Goal: Task Accomplishment & Management: Complete application form

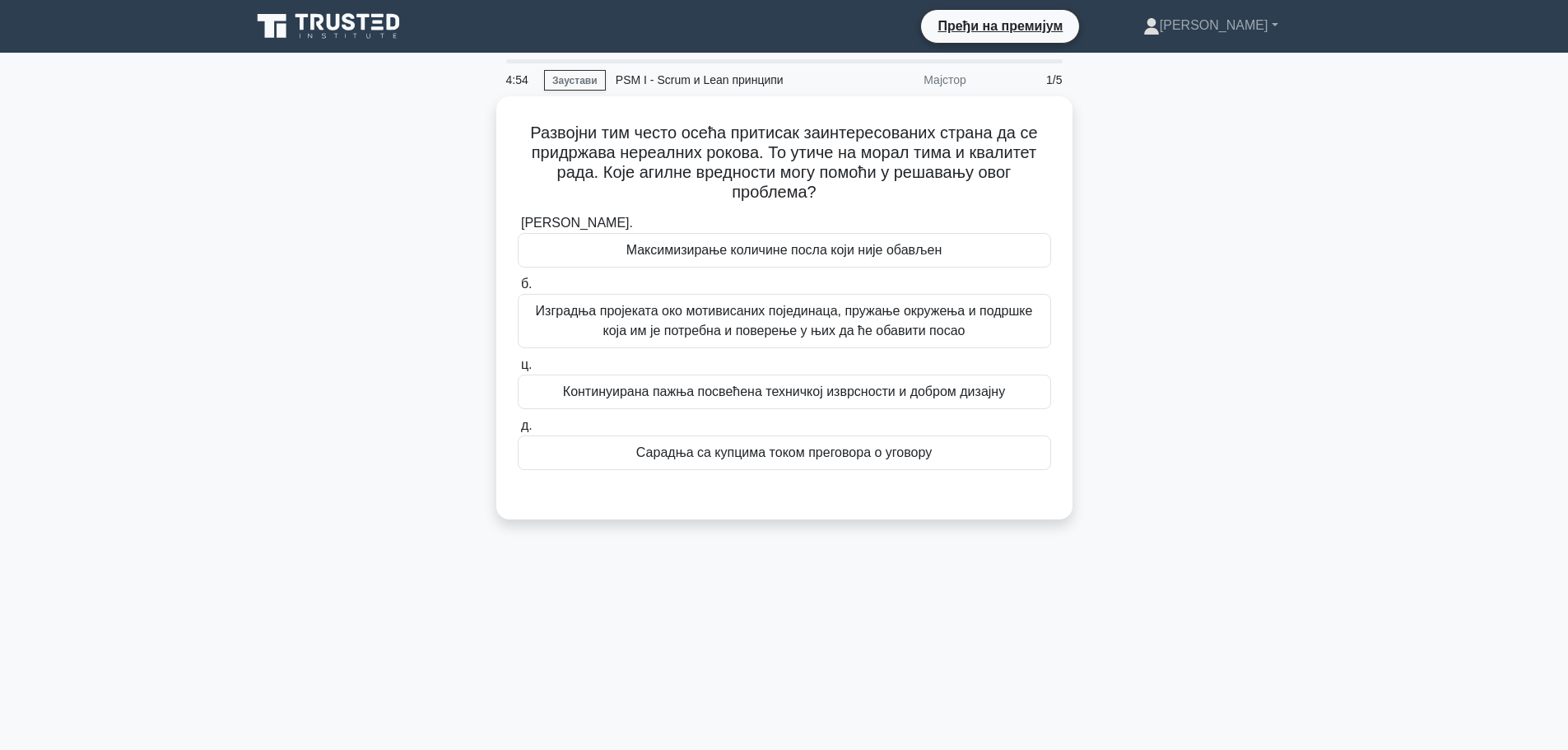
click at [1239, 248] on div "Развојни тим често осећа притисак заинтересованих страна да се придржава нереал…" at bounding box center [784, 318] width 1086 height 443
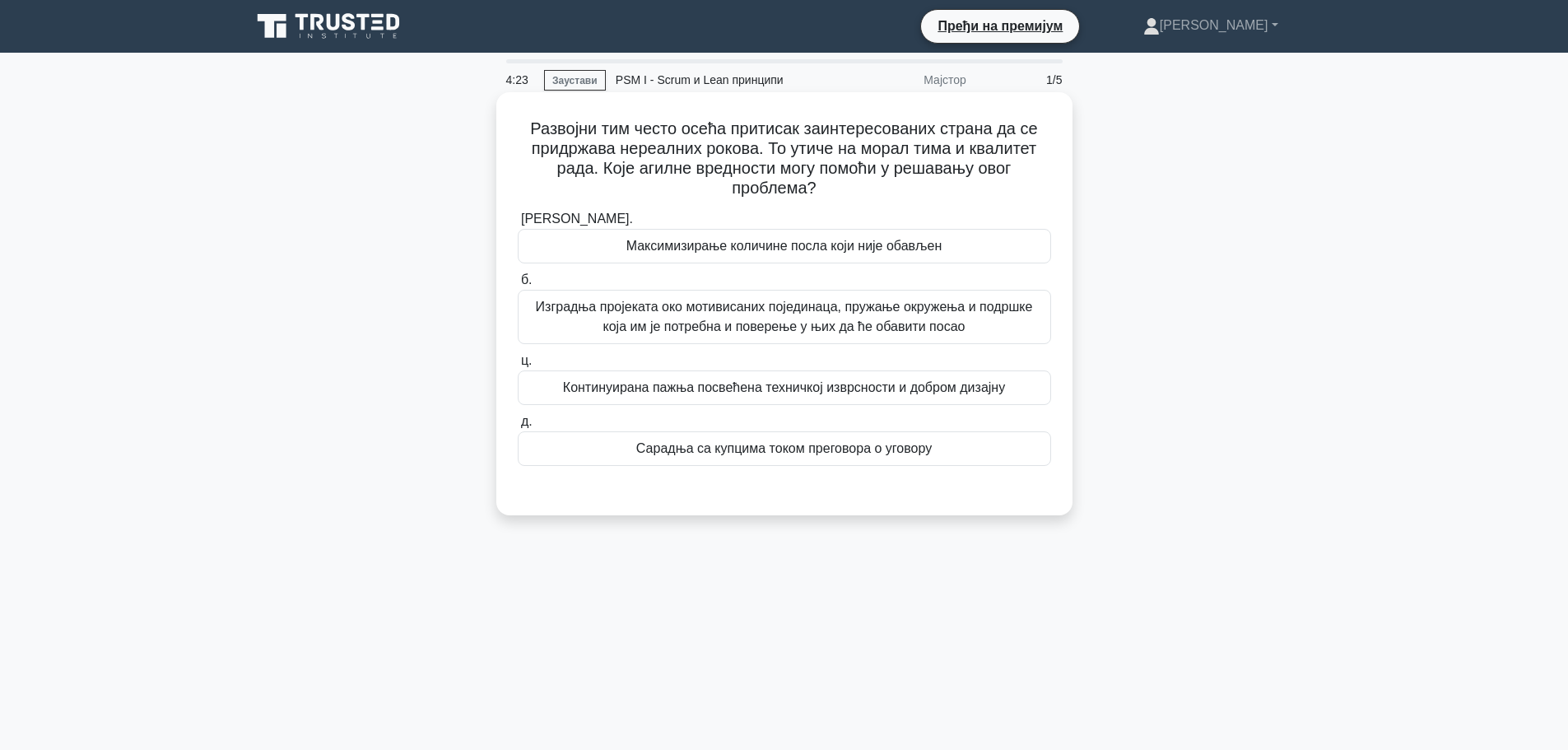
click at [1018, 322] on font "Изградња пројеката око мотивисаних појединаца, пружање окружења и подршке која …" at bounding box center [784, 317] width 518 height 40
click at [517, 286] on input "б. Изградња пројеката око мотивисаних појединаца, пружање окружења и подршке ко…" at bounding box center [517, 280] width 0 height 11
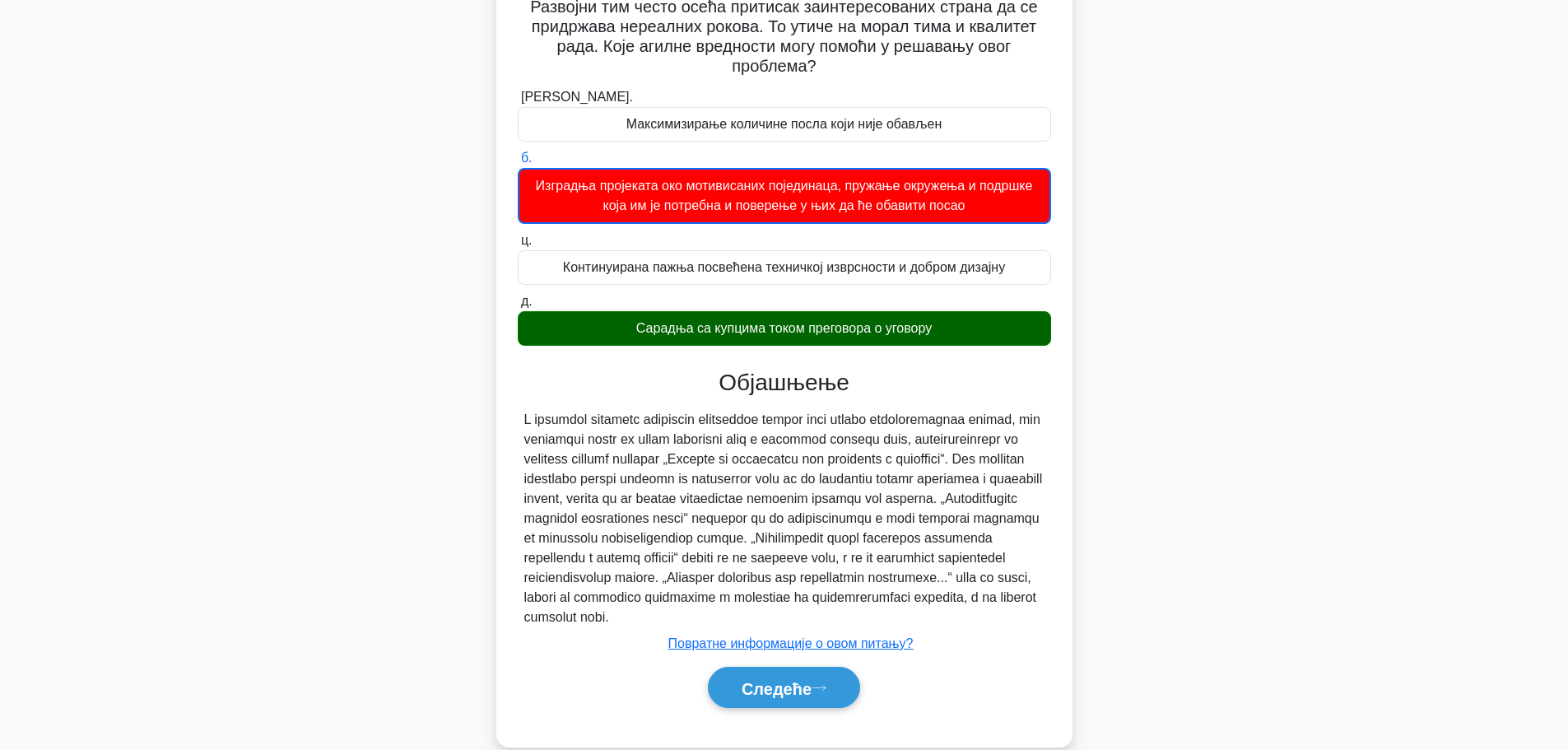
scroll to position [128, 0]
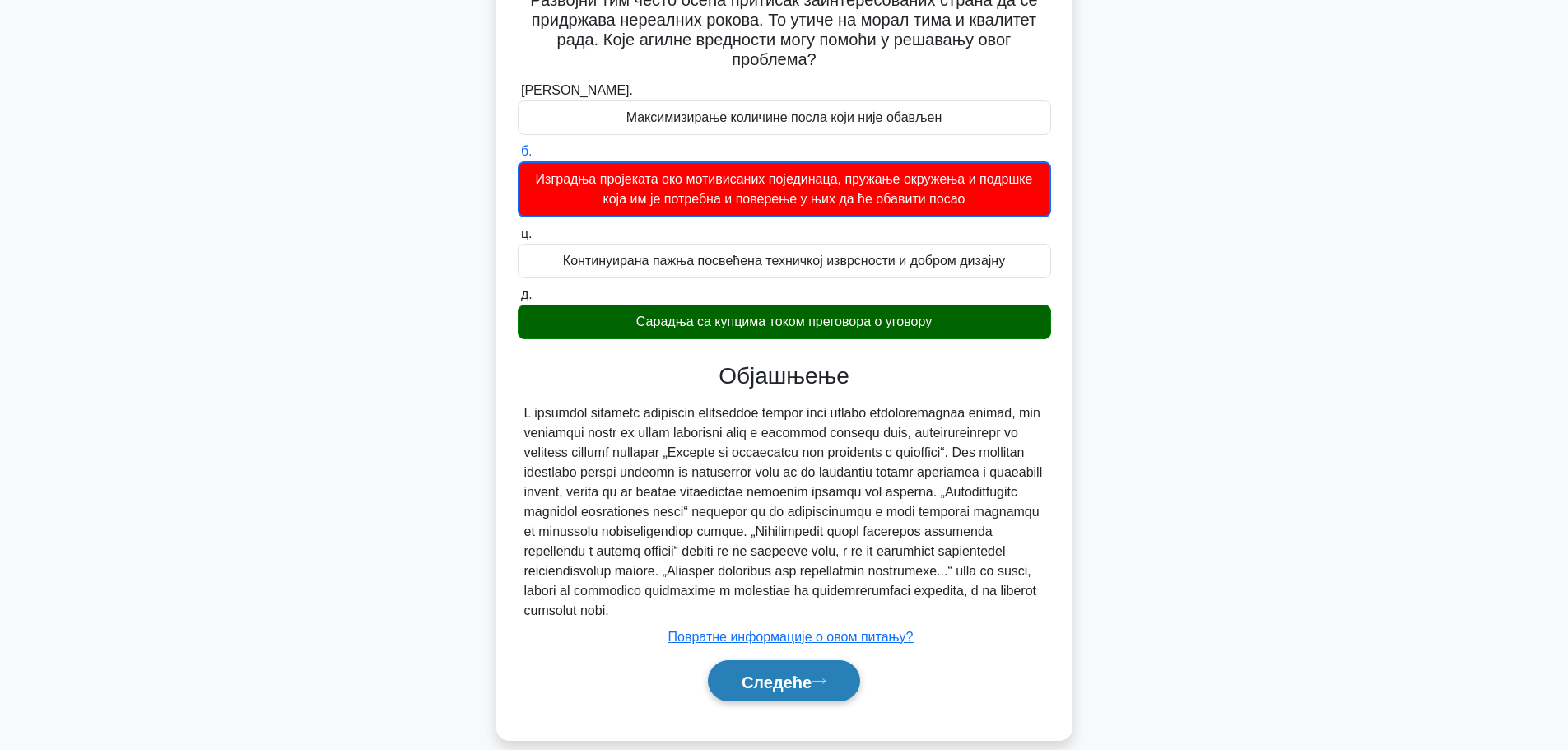
click at [824, 686] on icon at bounding box center [819, 681] width 15 height 9
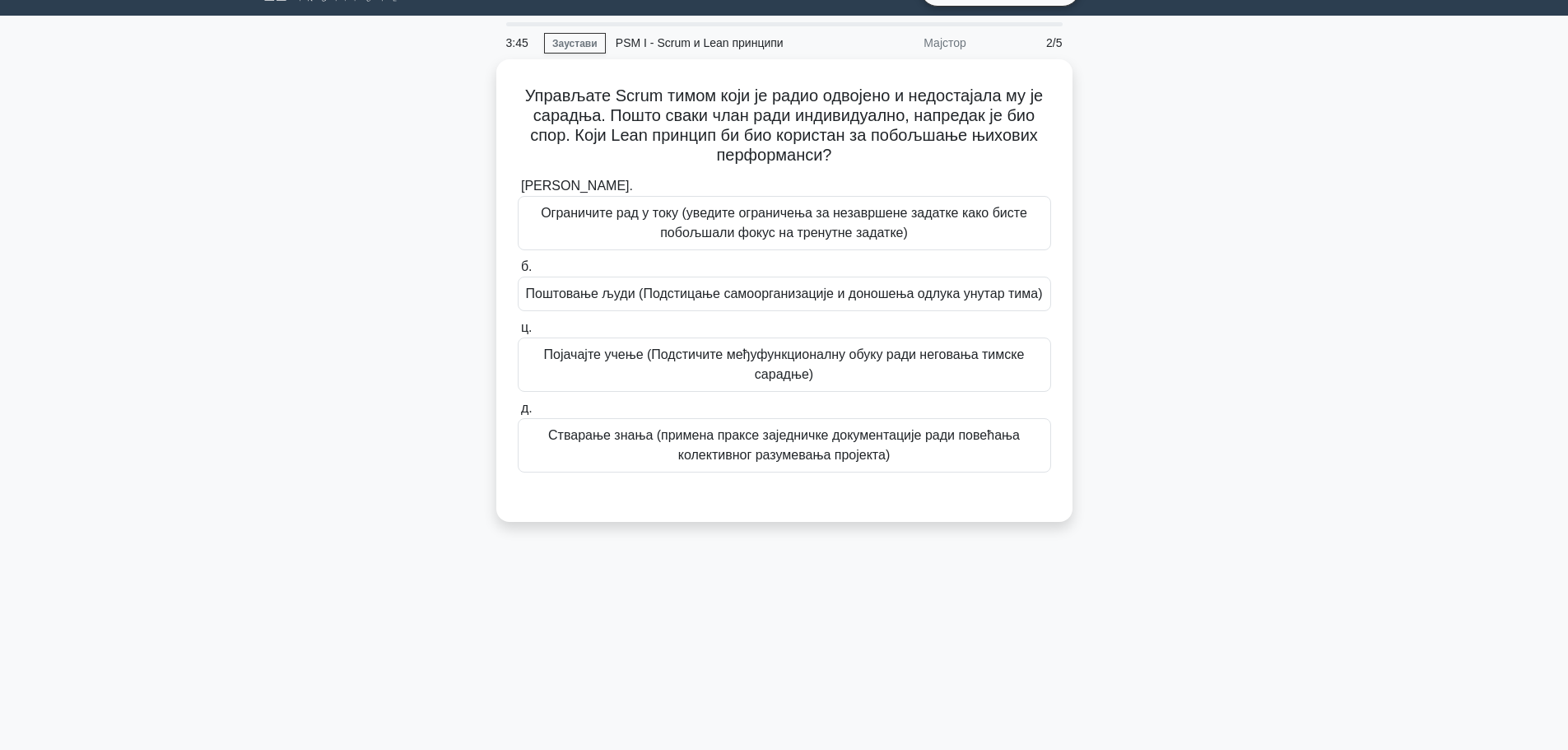
scroll to position [0, 0]
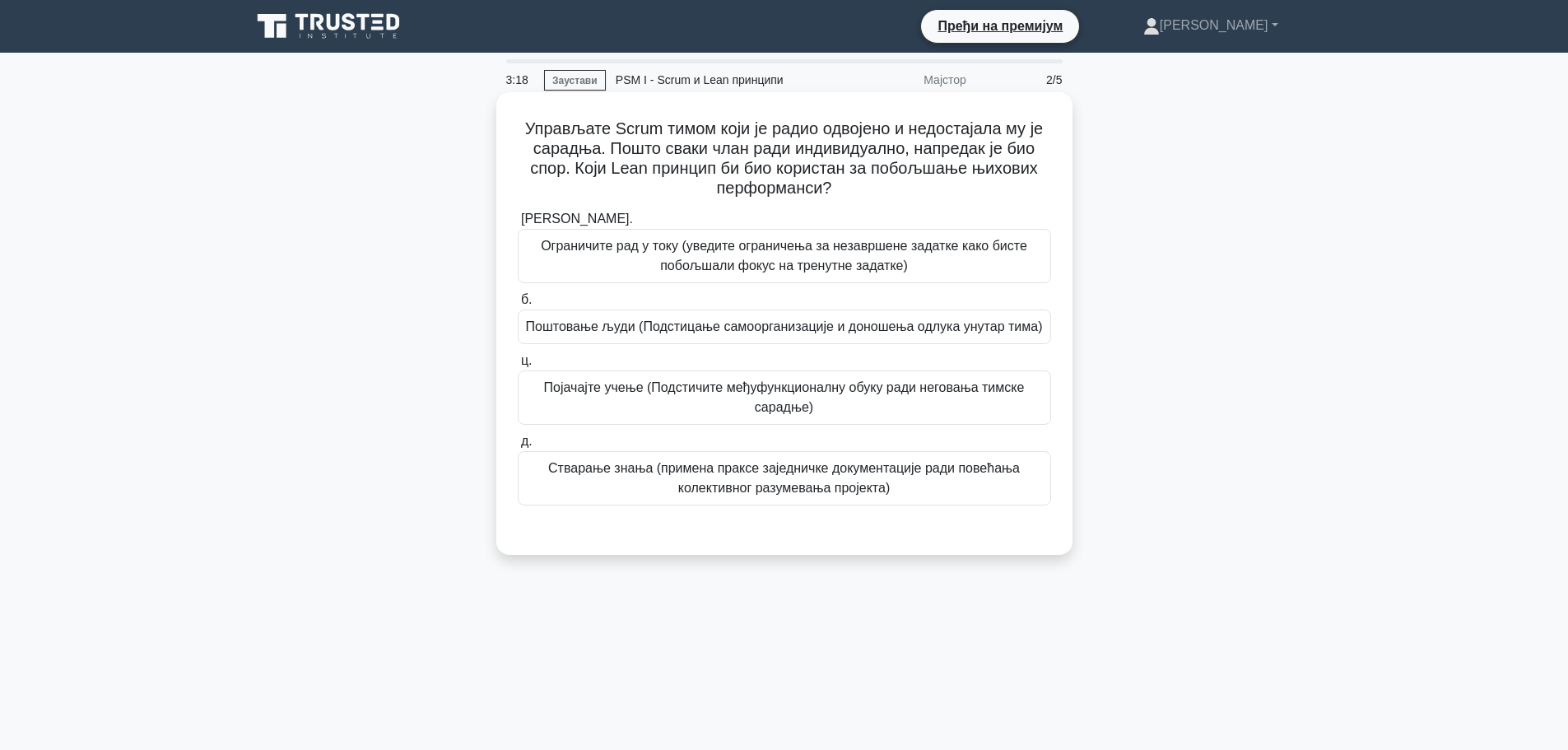
click at [913, 464] on font "Стварање знања (примена праксе заједничке документације ради повећања колективн…" at bounding box center [784, 478] width 472 height 34
click at [517, 447] on input "д. Стварање знања (примена праксе заједничке документације ради повећања колект…" at bounding box center [517, 442] width 0 height 11
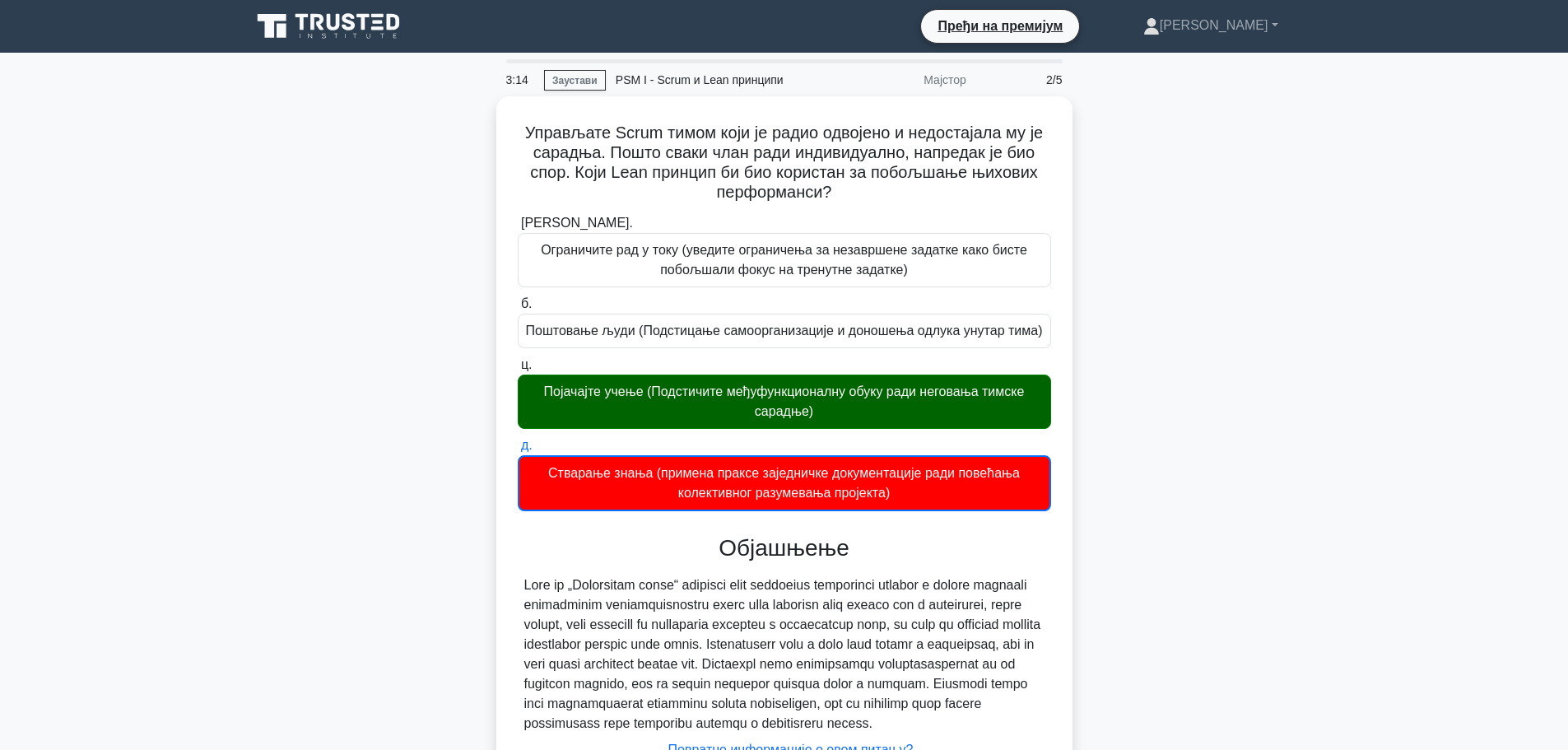
scroll to position [151, 0]
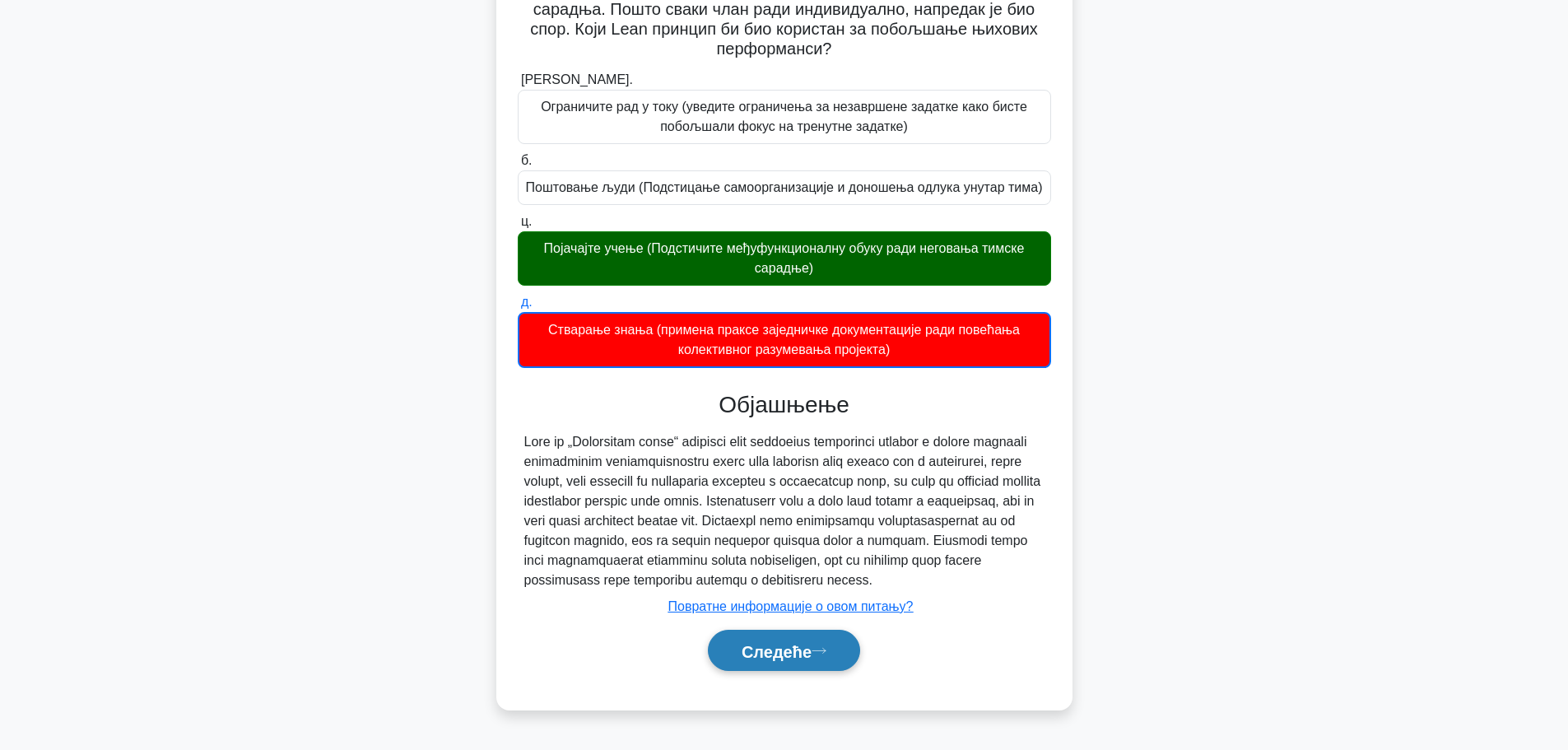
click at [822, 641] on button "Следеће" at bounding box center [784, 651] width 152 height 42
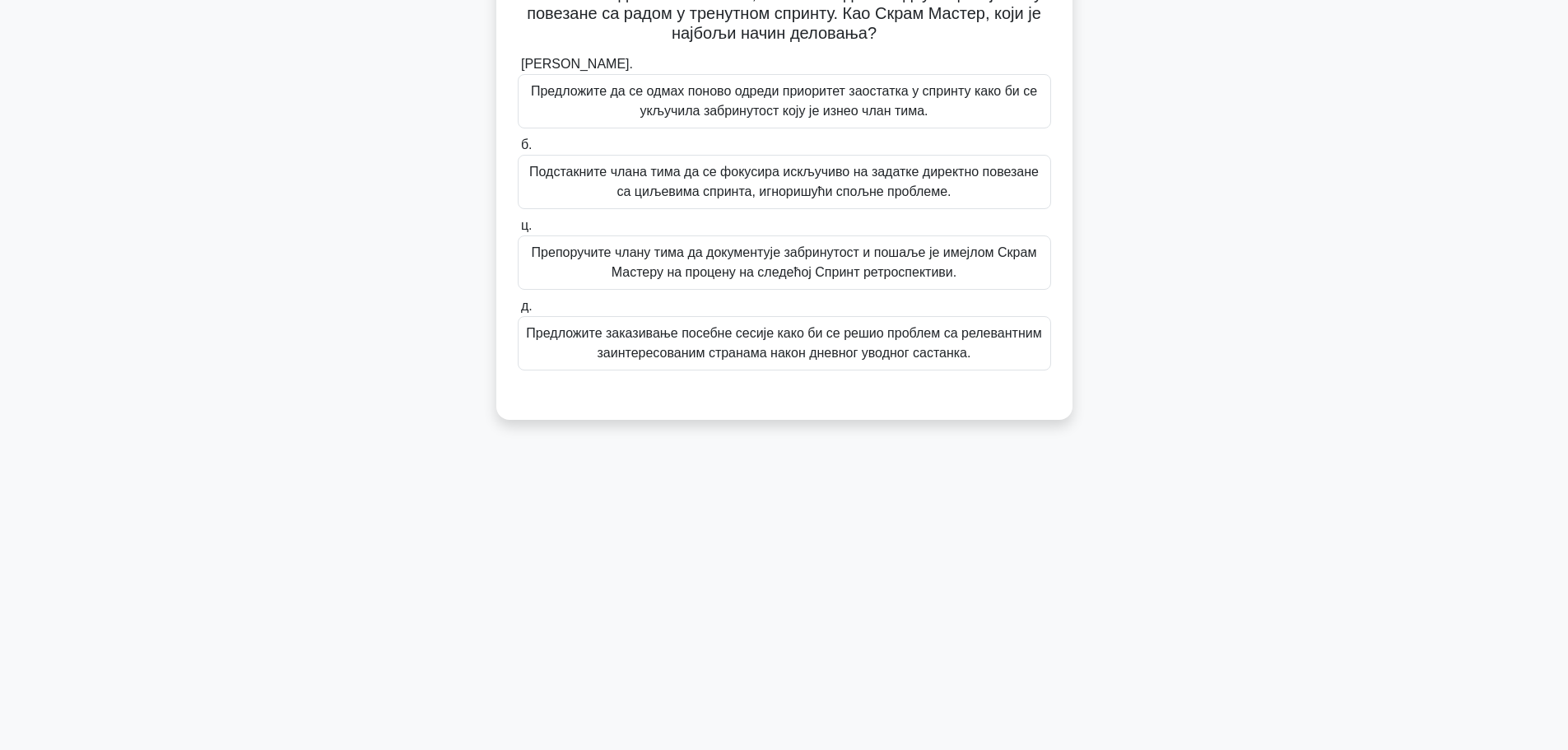
scroll to position [0, 0]
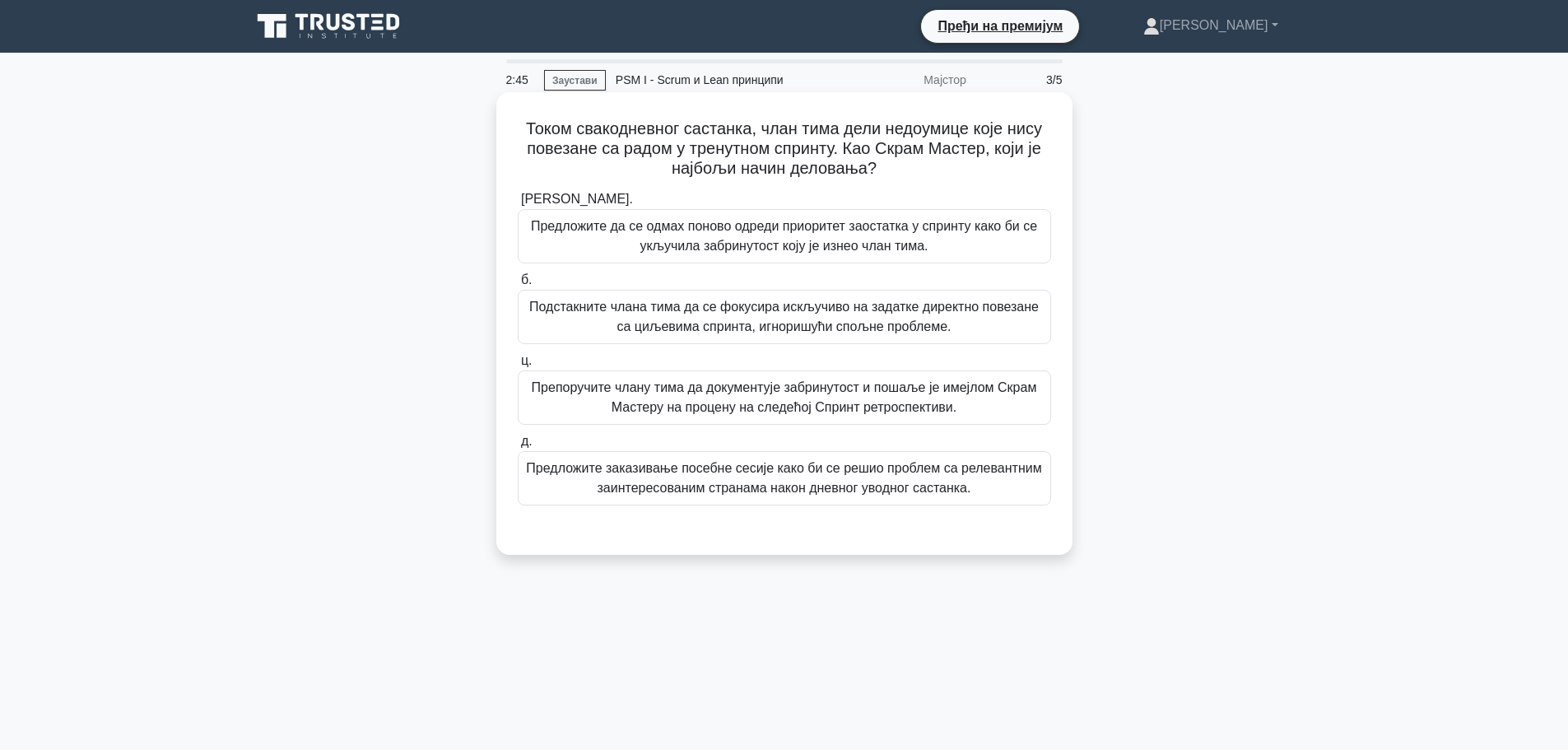
click at [631, 481] on font "Предложите заказивање посебне сесије како би се решио проблем са релевантним за…" at bounding box center [783, 478] width 515 height 34
click at [517, 447] on input "д. Предложите заказивање посебне сесије како би се решио проблем са релевантним…" at bounding box center [517, 442] width 0 height 11
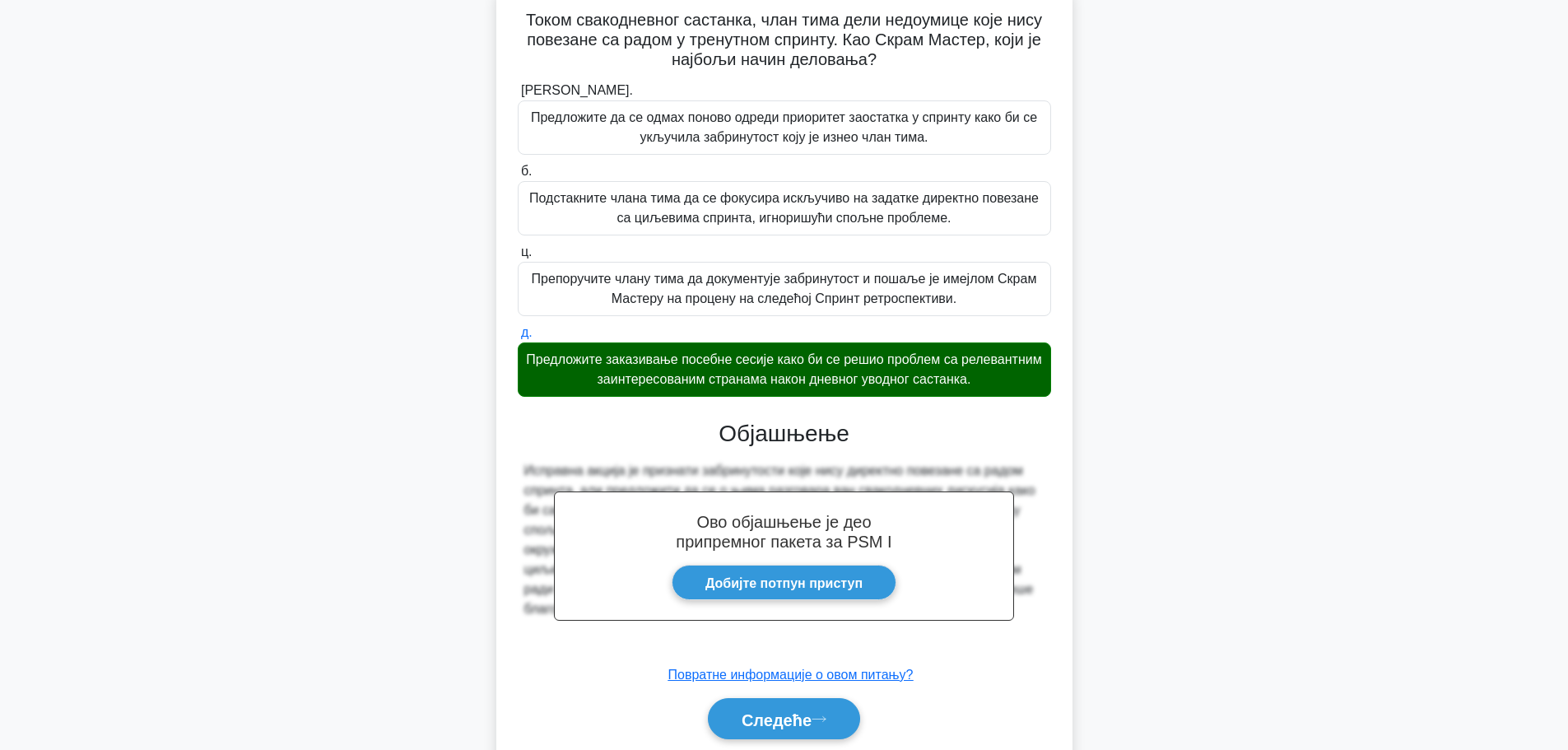
scroll to position [170, 0]
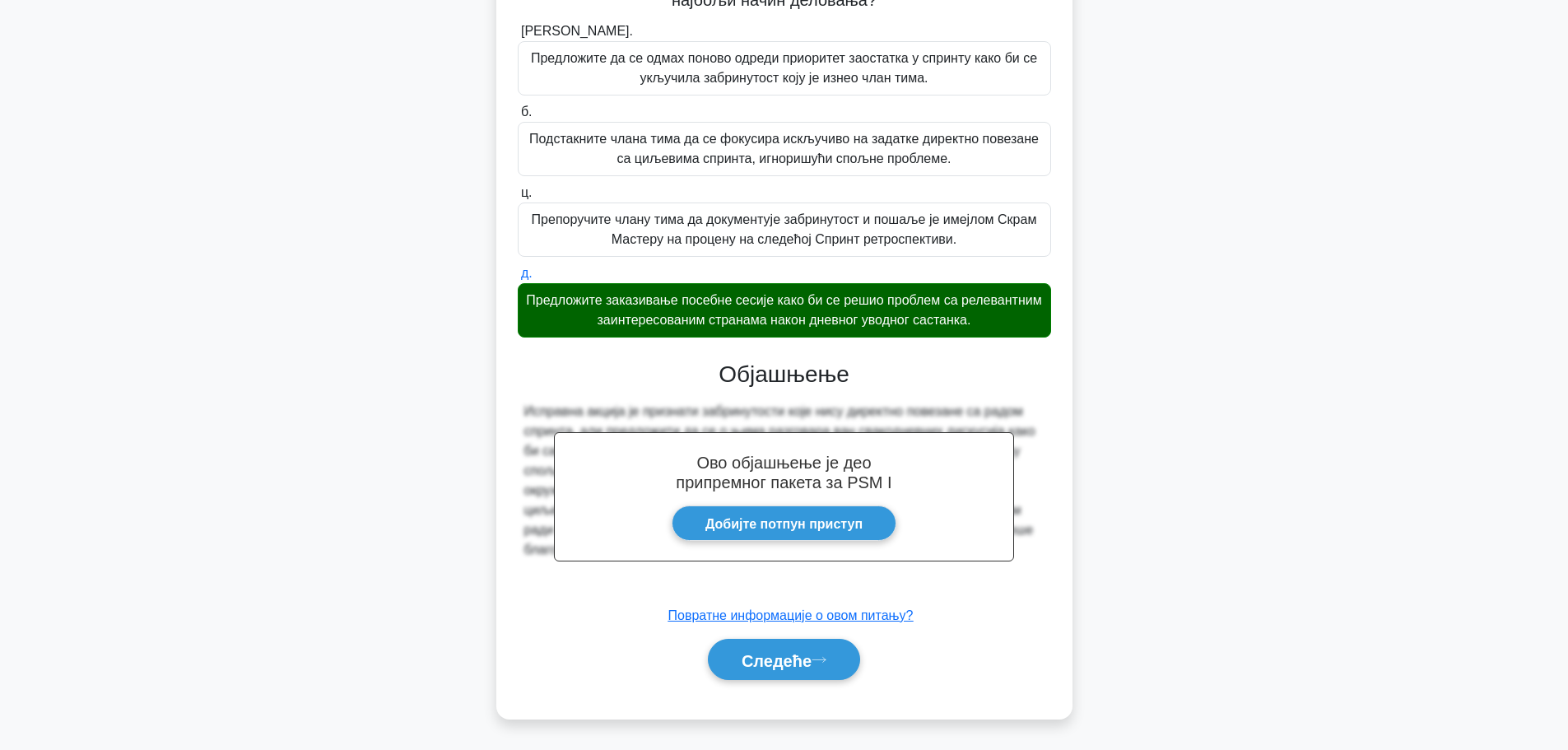
click at [831, 717] on div "Током свакодневног састанка, члан тима дели недоумице које нису повезане са рад…" at bounding box center [784, 322] width 576 height 795
click at [799, 658] on font "Следеће" at bounding box center [776, 661] width 70 height 18
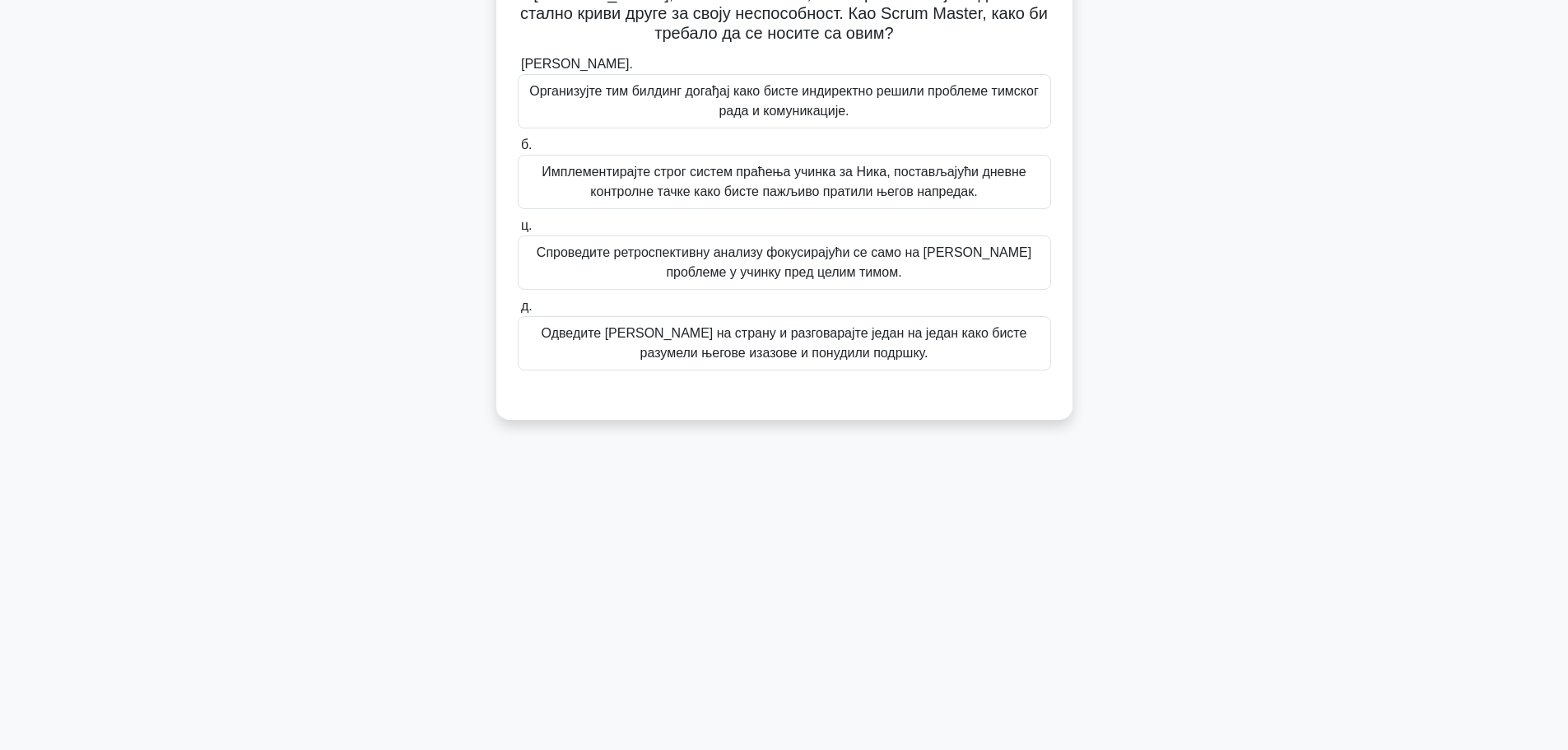
scroll to position [0, 0]
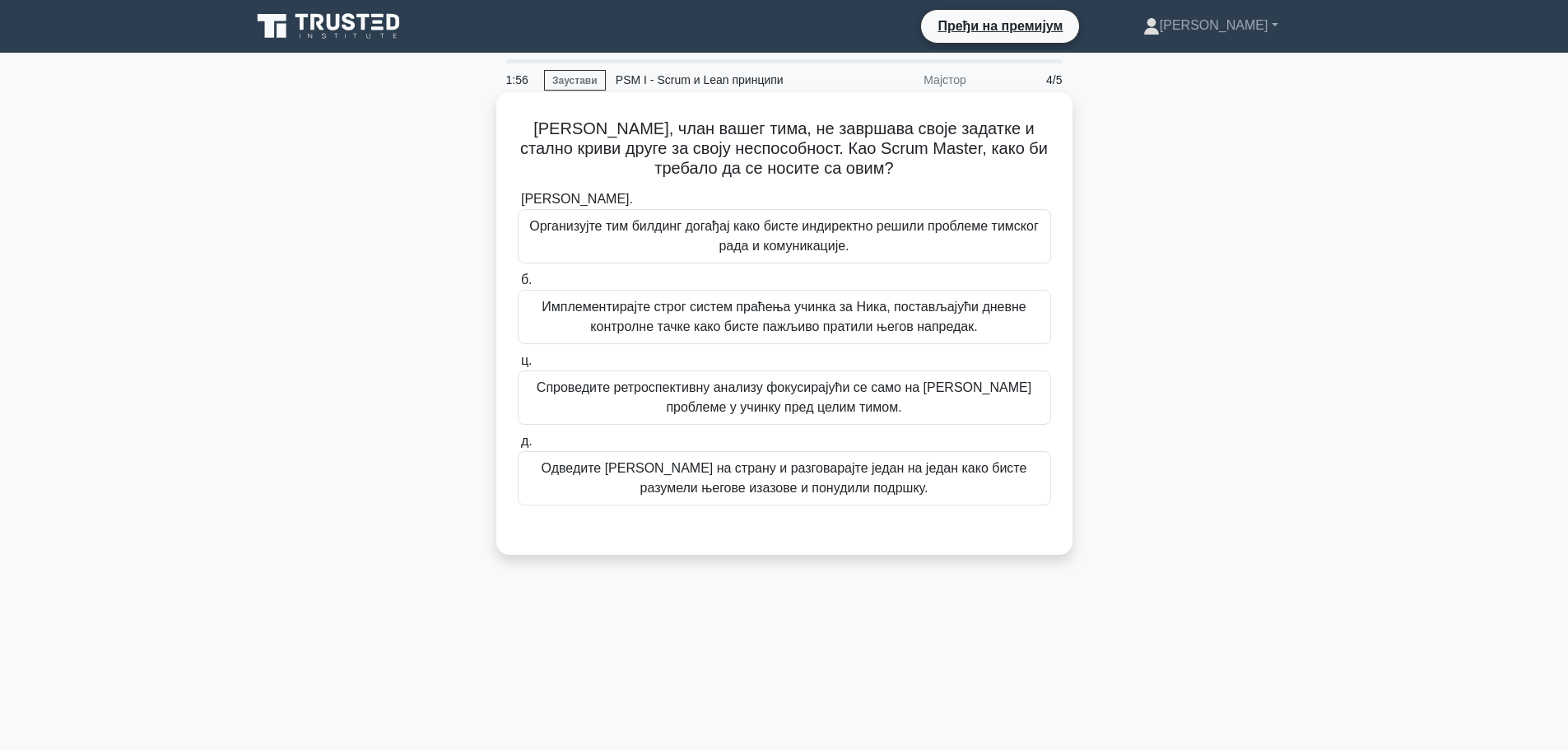
click at [846, 411] on font "Спроведите ретроспективну анализу фокусирајући се само на [PERSON_NAME] проблем…" at bounding box center [784, 397] width 494 height 34
click at [517, 366] on input "ц. Спроведите ретроспективну анализу фокусирајући се само на [PERSON_NAME] проб…" at bounding box center [517, 361] width 0 height 11
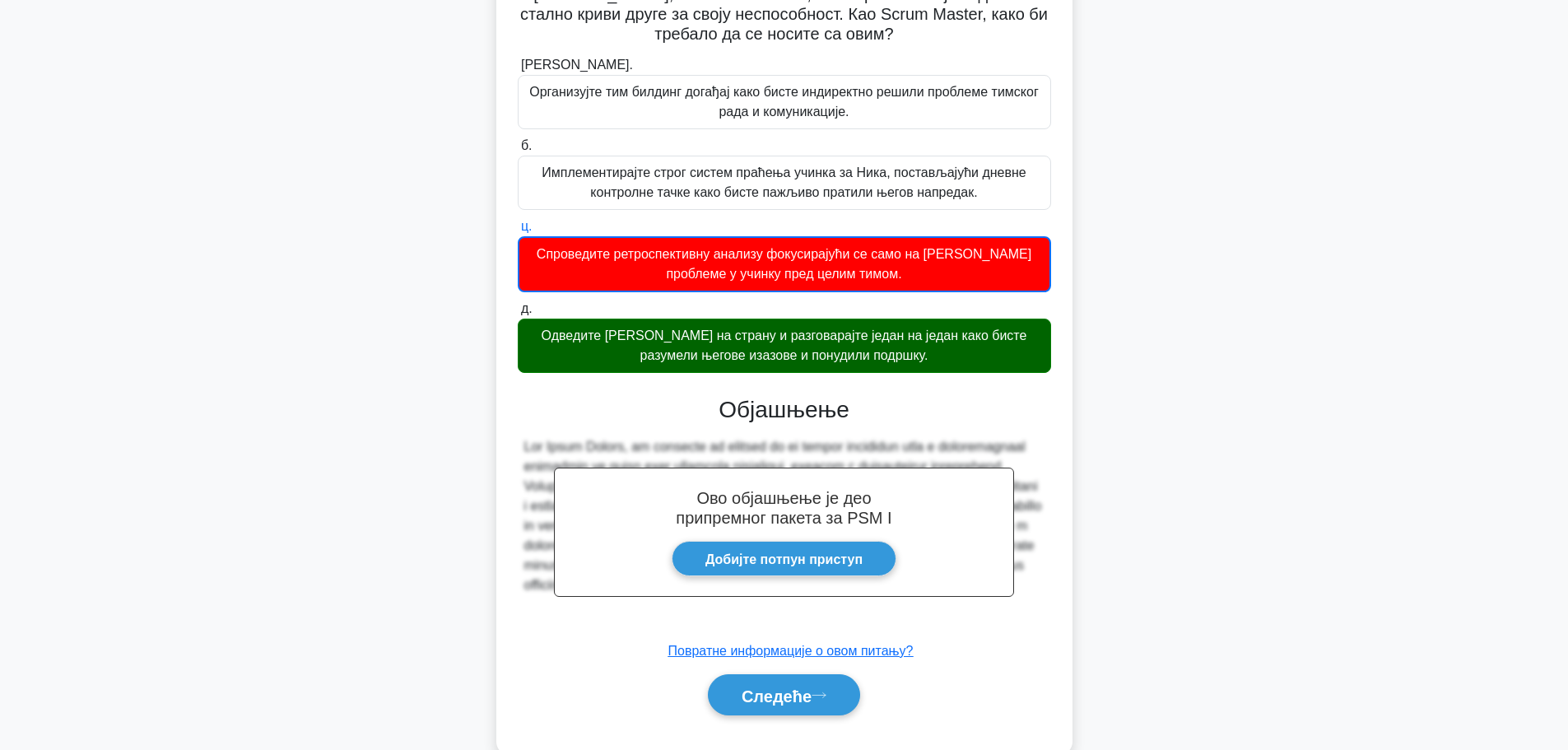
scroll to position [171, 0]
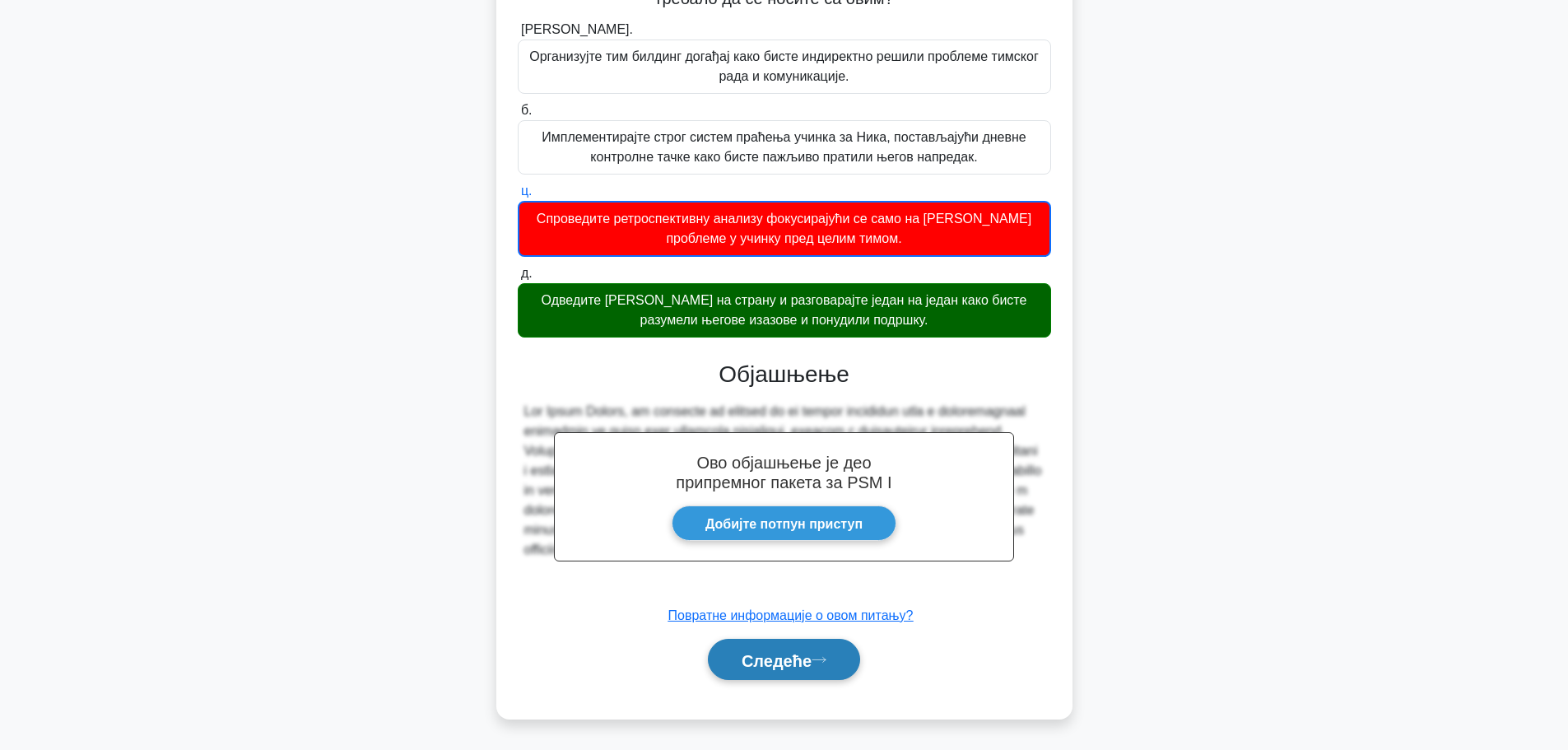
click at [803, 668] on font "Следеће" at bounding box center [776, 661] width 70 height 18
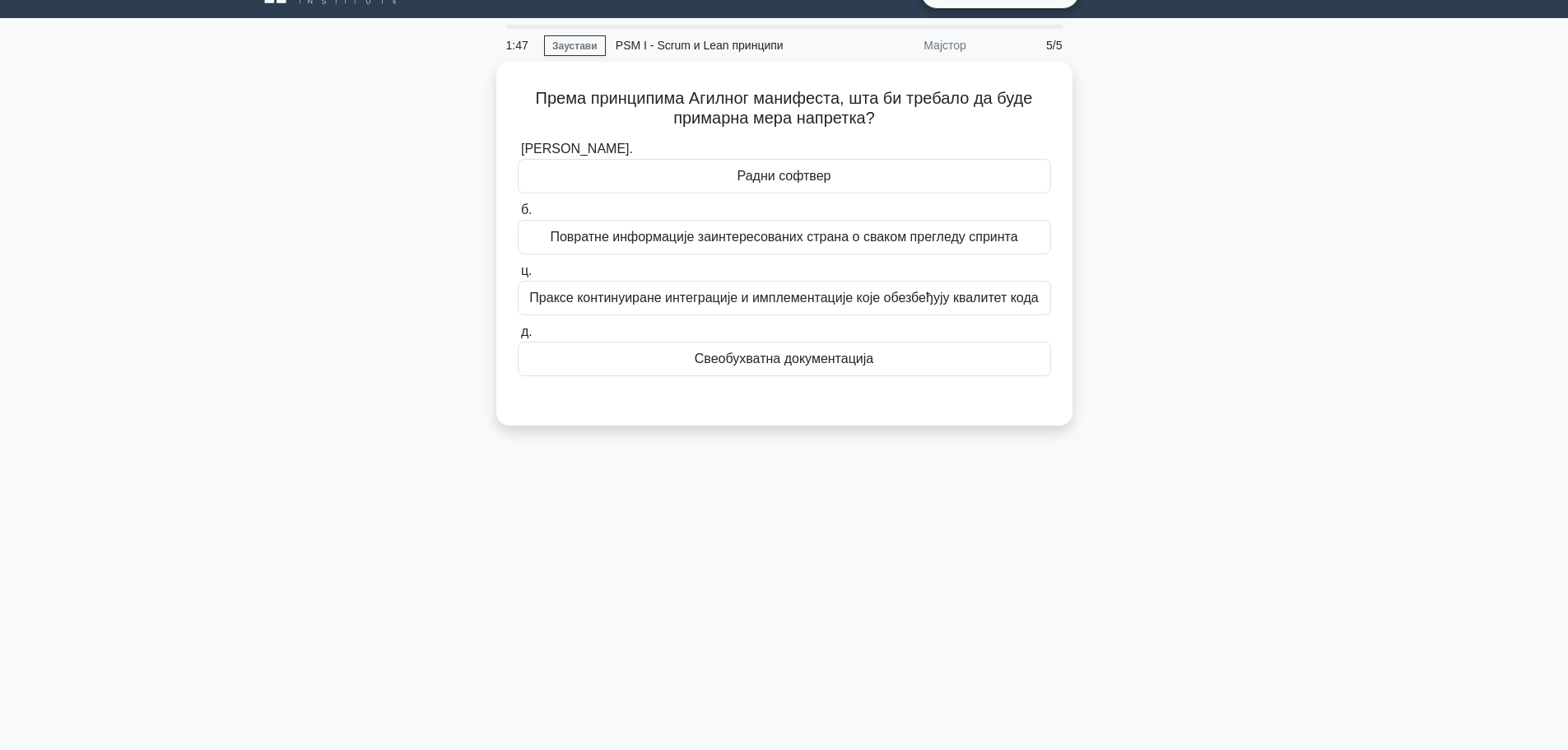
scroll to position [0, 0]
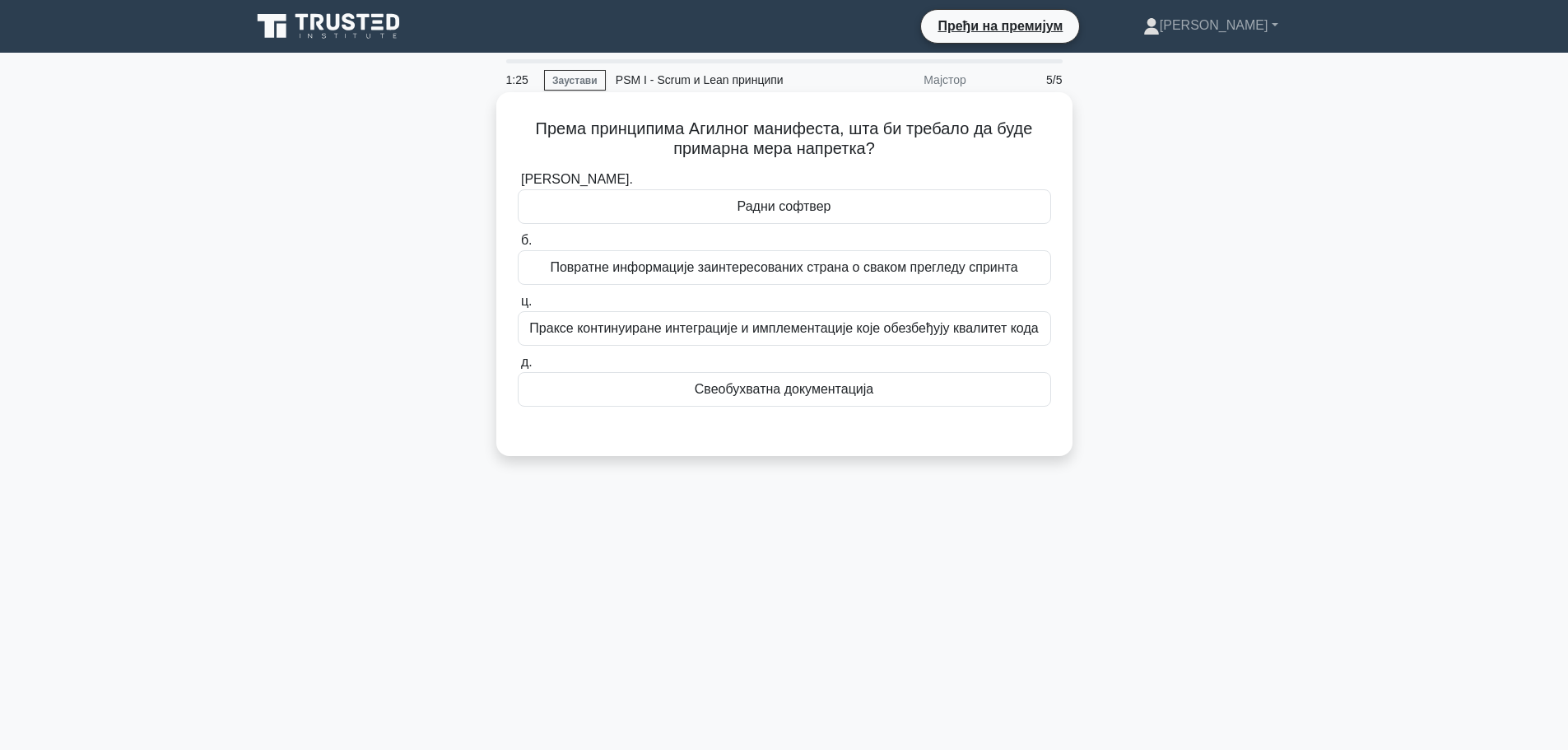
click at [853, 389] on font "Свеобухватна документација" at bounding box center [784, 389] width 179 height 14
click at [517, 368] on input "д. Свеобухватна документација" at bounding box center [517, 362] width 0 height 11
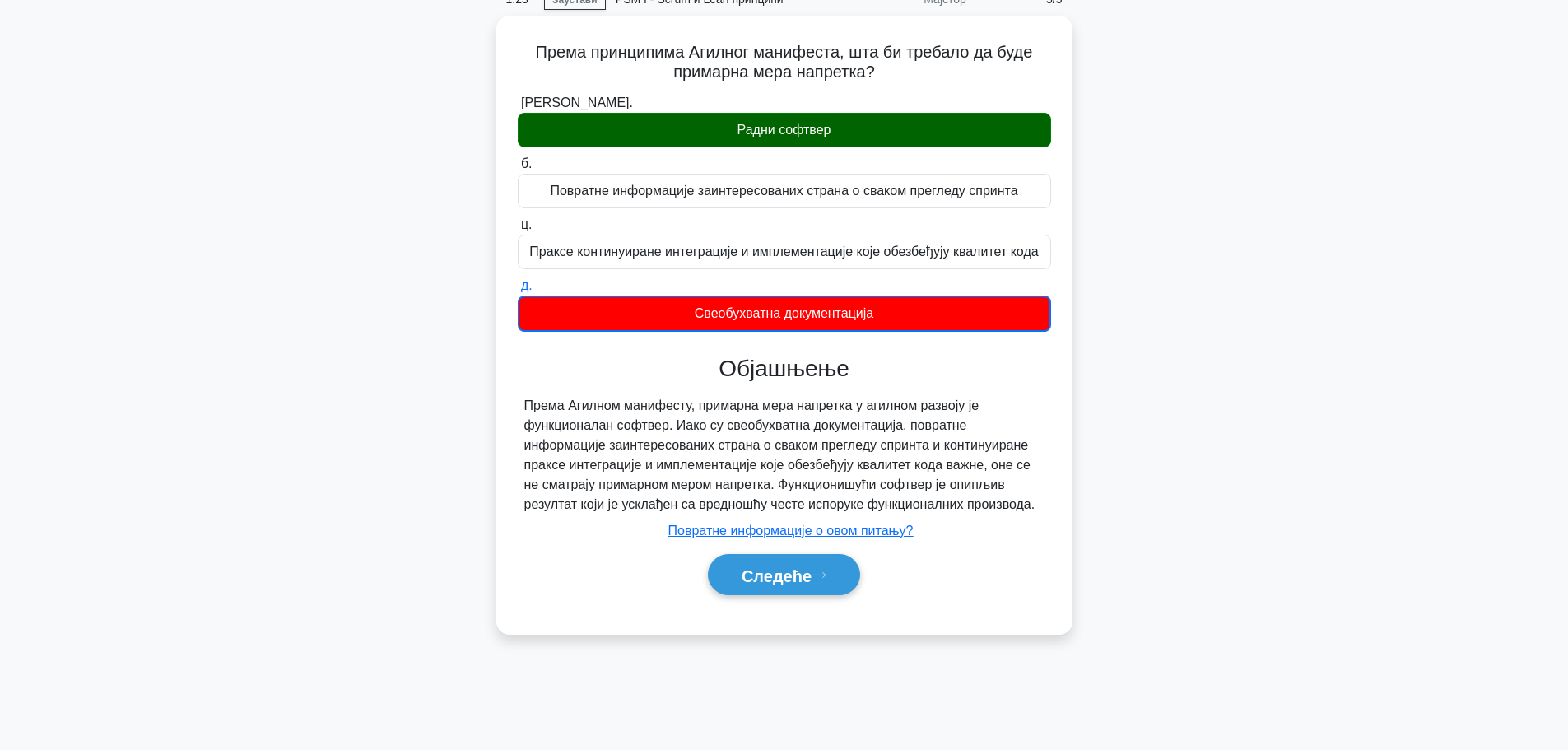
scroll to position [139, 0]
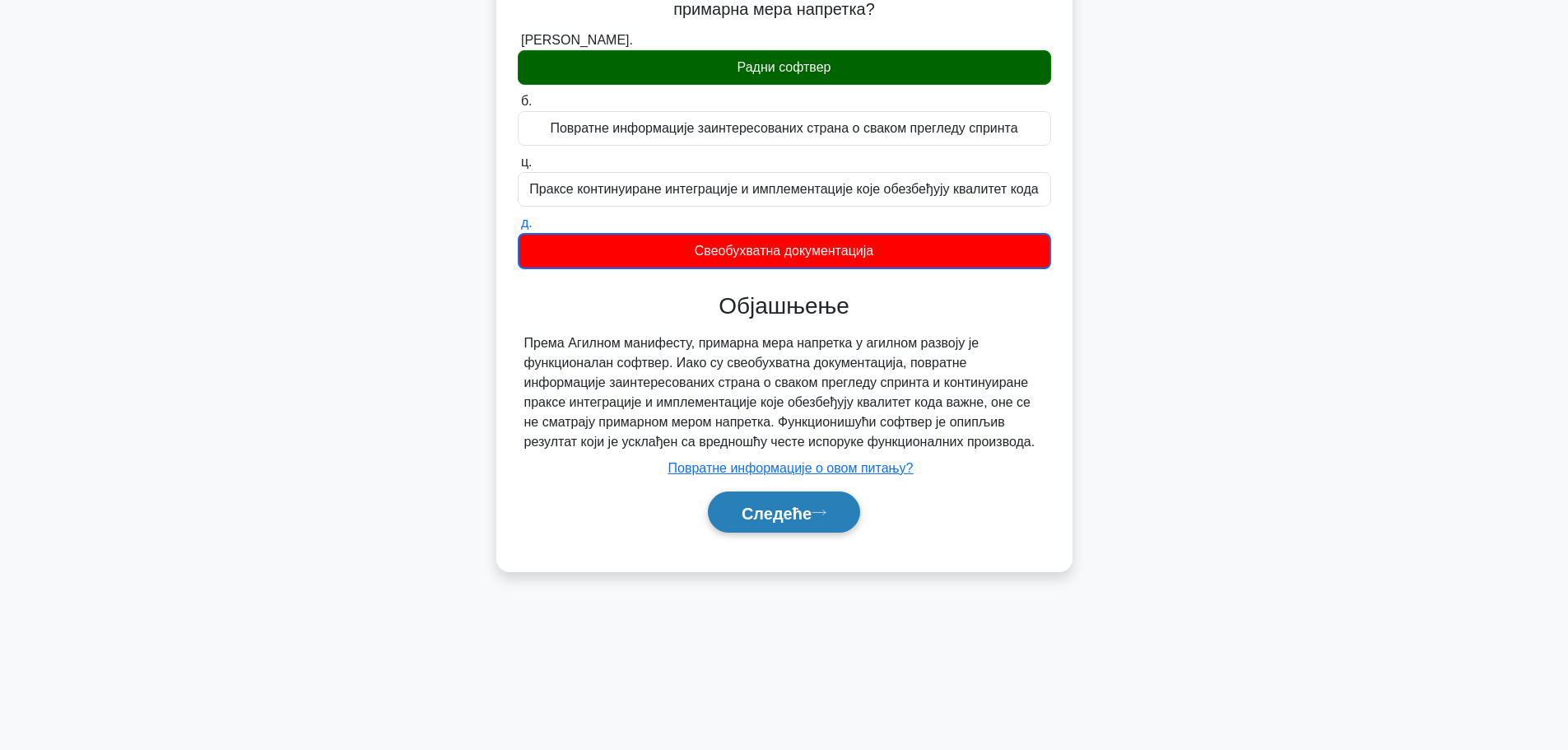
click at [860, 524] on button "Следеће" at bounding box center [784, 512] width 152 height 42
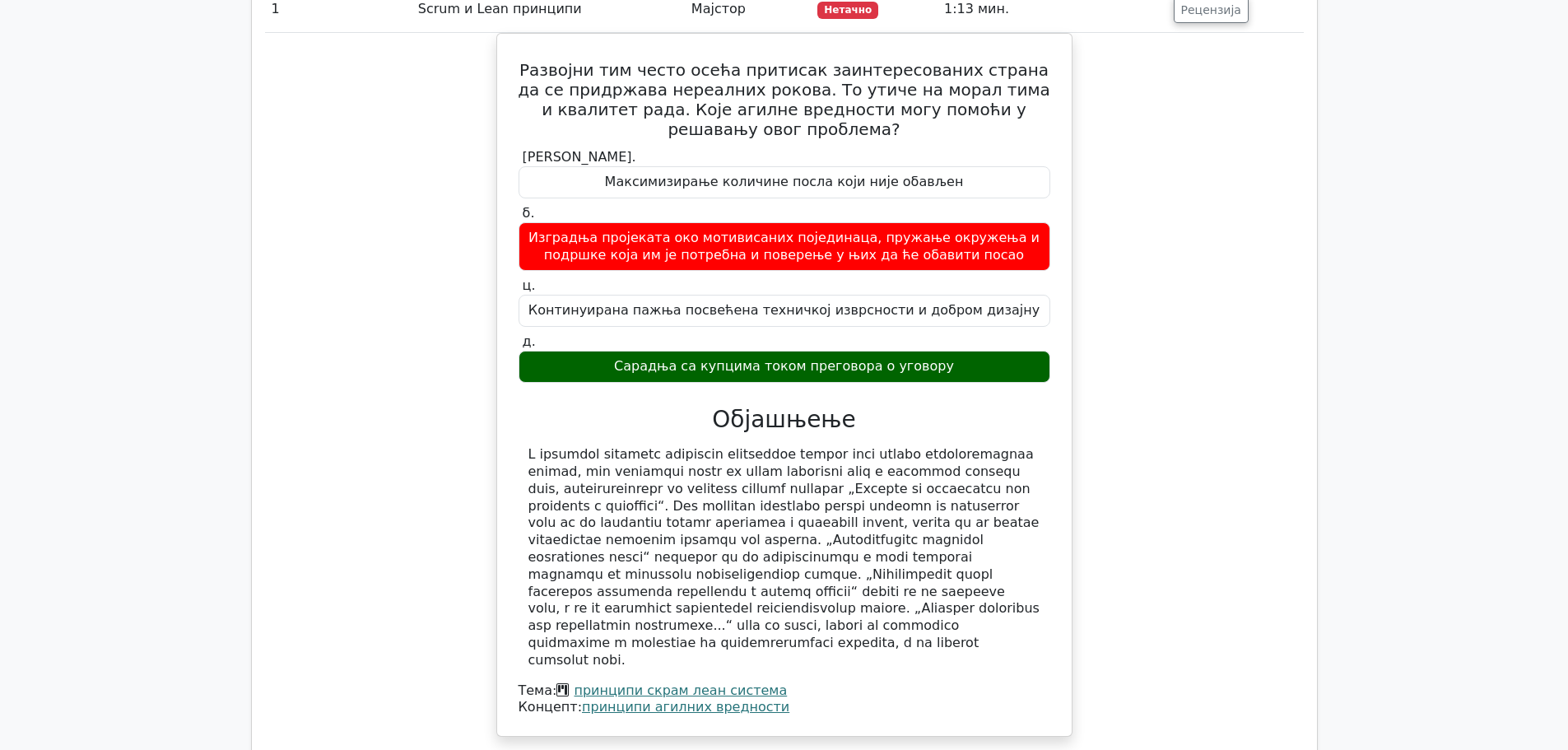
scroll to position [1969, 0]
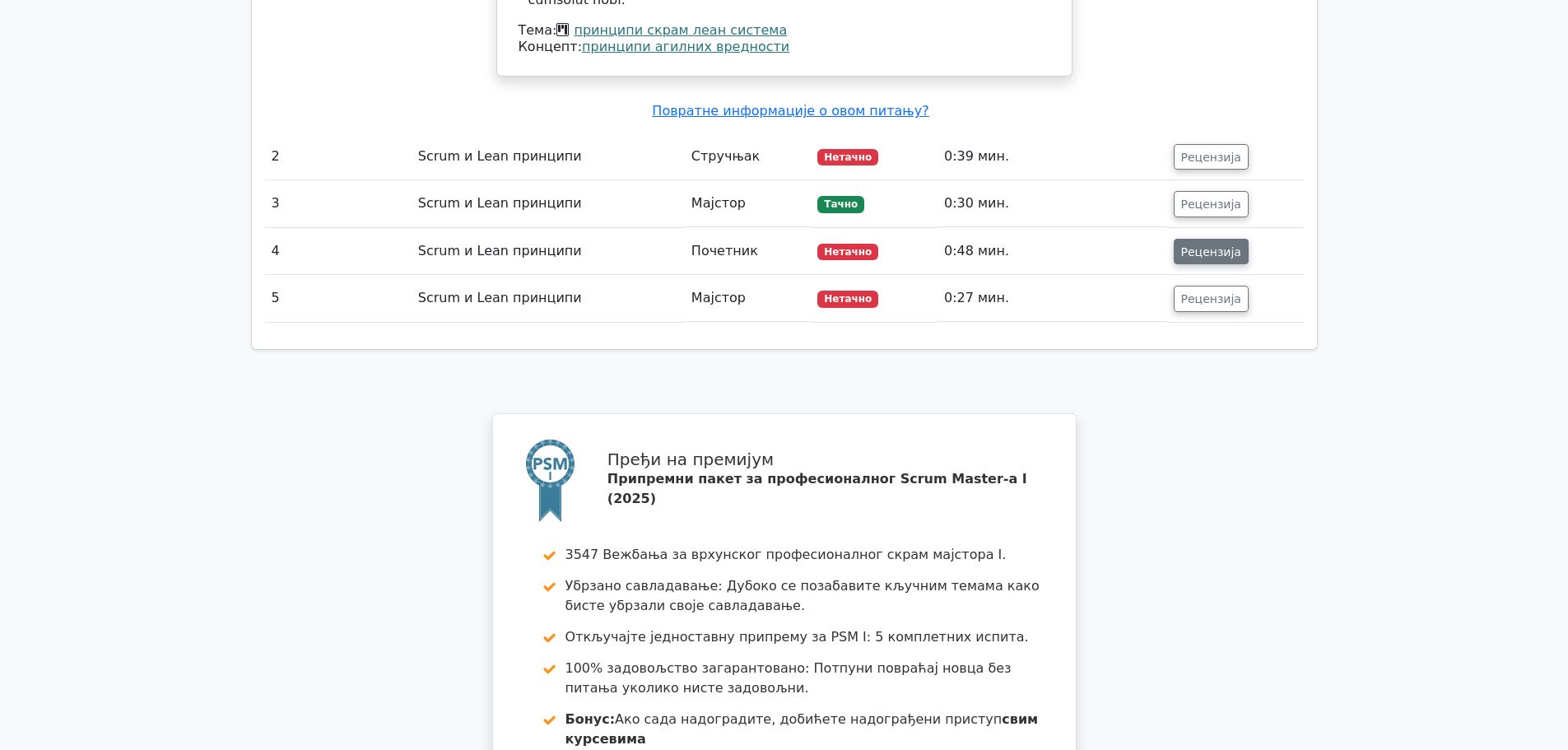
click at [1216, 245] on font "Рецензија" at bounding box center [1211, 251] width 60 height 13
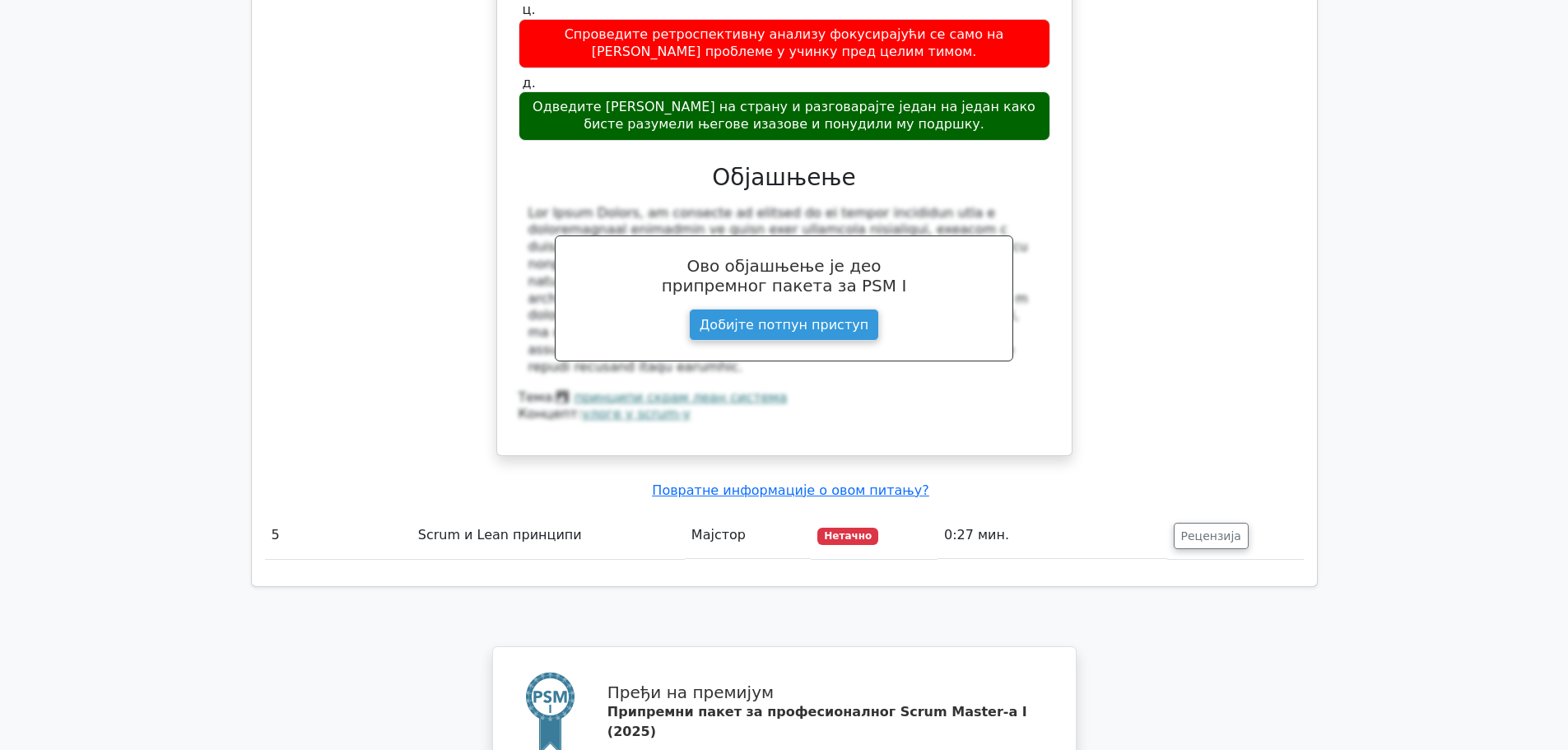
scroll to position [2466, 0]
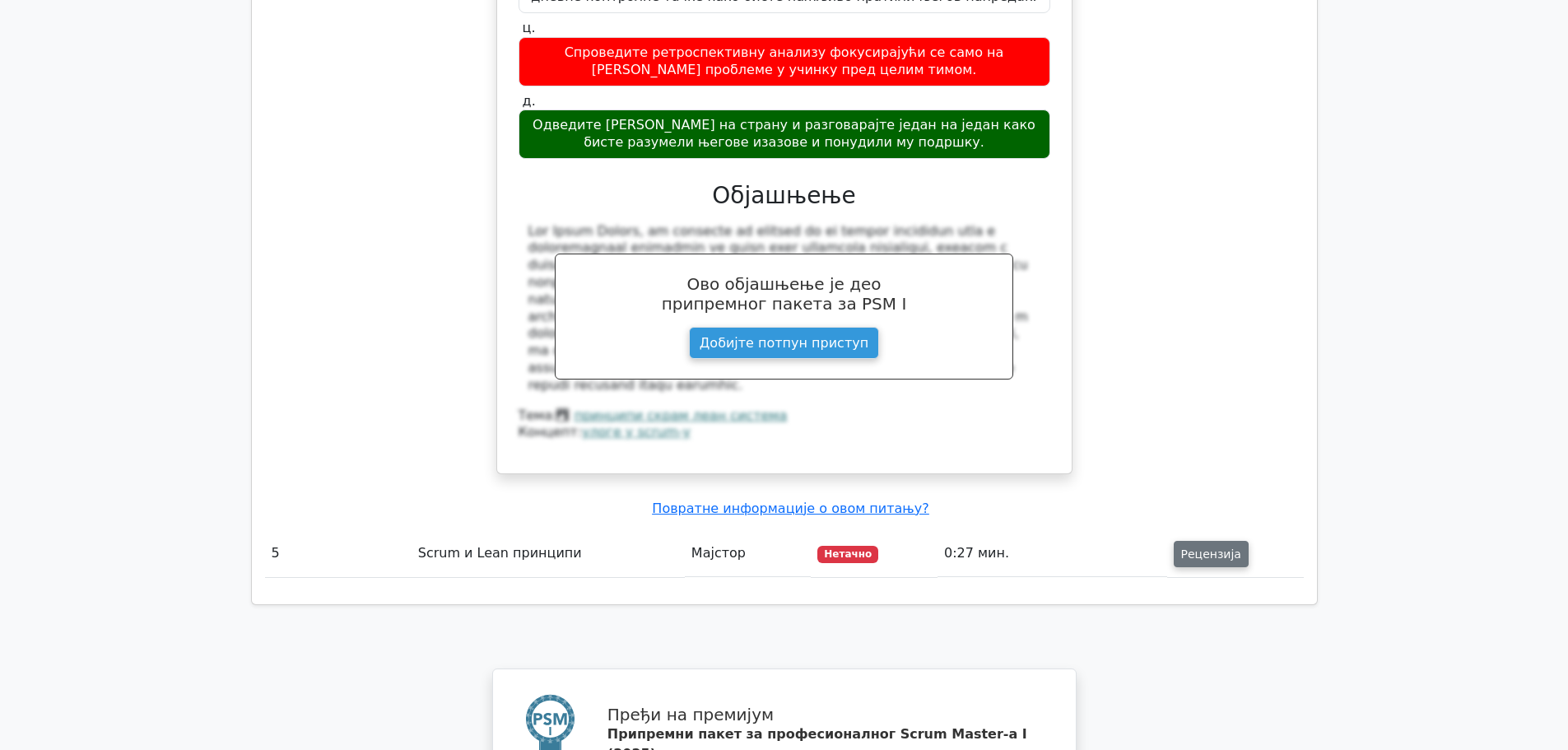
click at [1199, 547] on font "Рецензија" at bounding box center [1211, 554] width 60 height 13
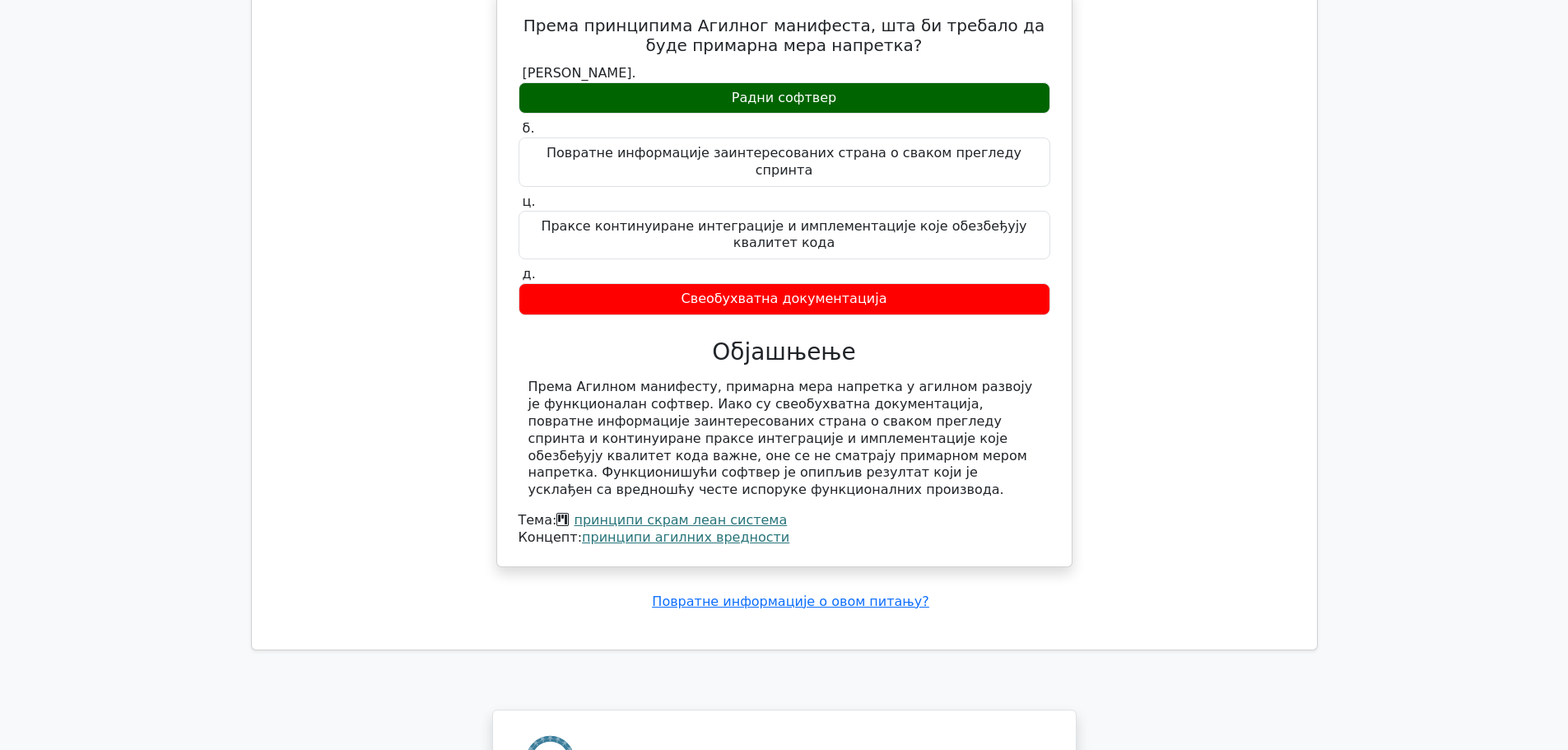
scroll to position [3039, 0]
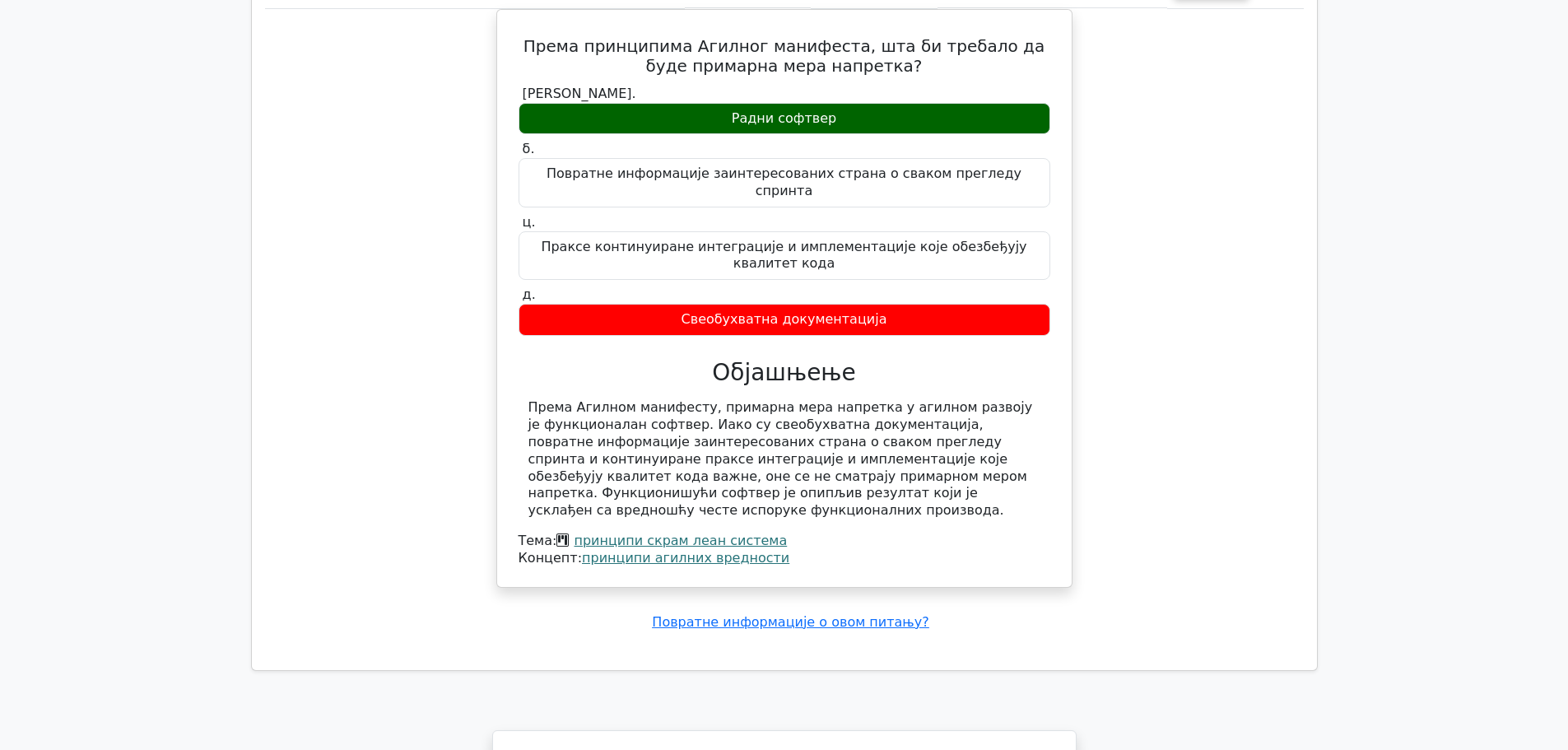
drag, startPoint x: 1532, startPoint y: 581, endPoint x: 1563, endPoint y: 545, distance: 47.5
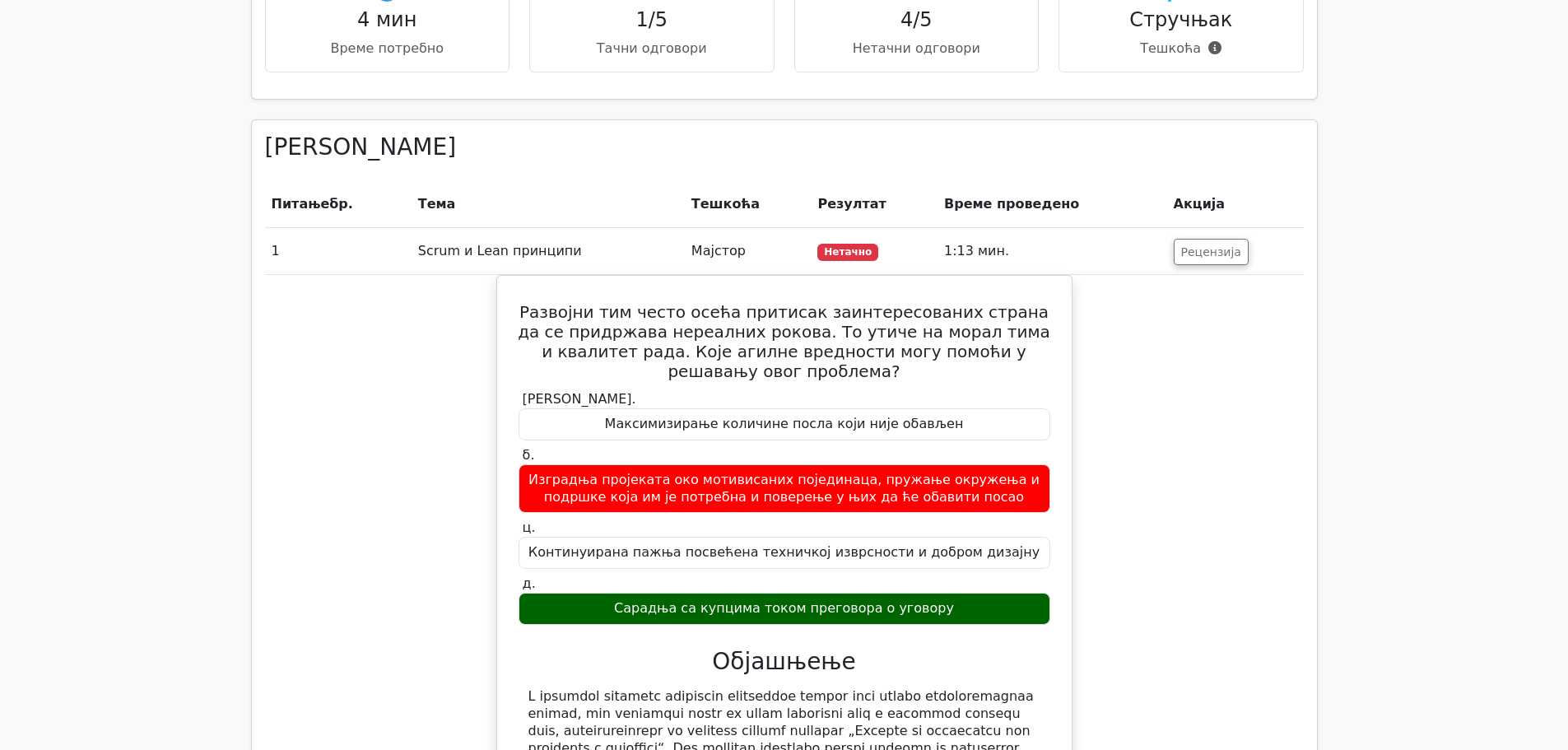
scroll to position [414, 0]
